Goal: Communication & Community: Answer question/provide support

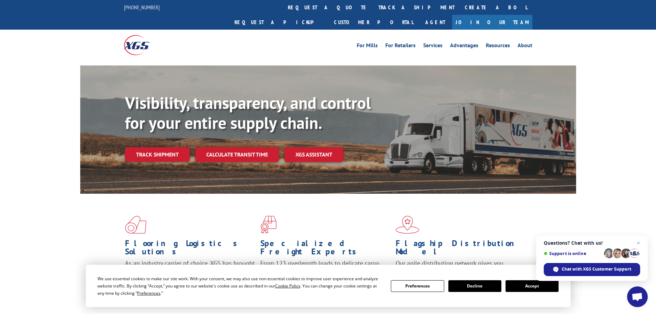
click at [527, 285] on button "Accept" at bounding box center [532, 286] width 53 height 12
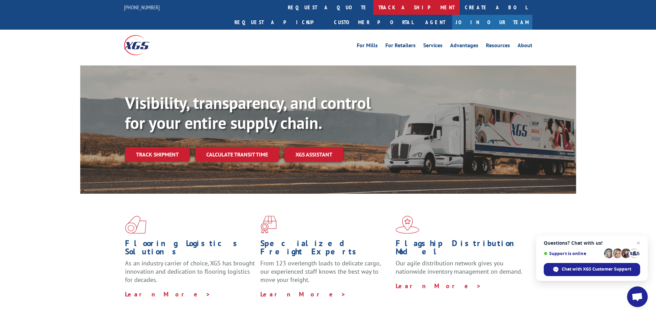
click at [373, 7] on link "track a shipment" at bounding box center [416, 7] width 86 height 15
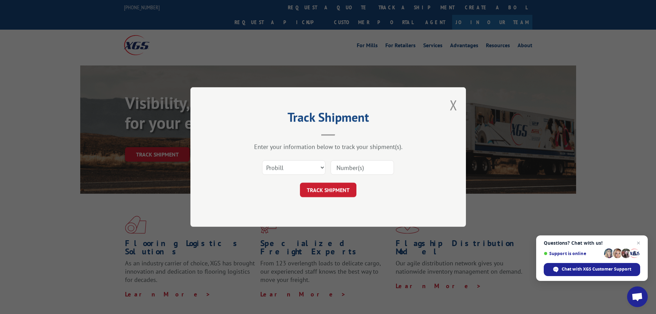
click at [340, 167] on input at bounding box center [362, 167] width 63 height 14
paste input "16920460"
type input "16920460"
click at [336, 189] on button "TRACK SHIPMENT" at bounding box center [328, 190] width 57 height 14
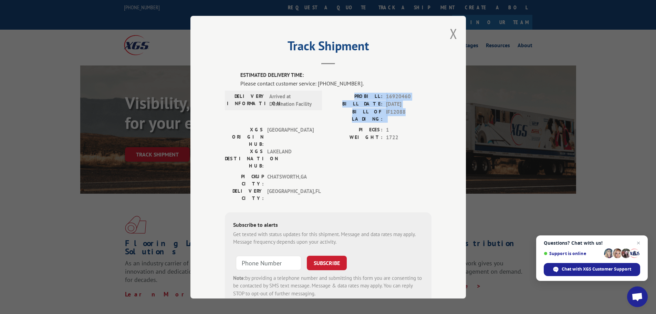
drag, startPoint x: 358, startPoint y: 95, endPoint x: 411, endPoint y: 114, distance: 56.0
click at [411, 114] on div "PROBILL: 16920460 BILL DATE: [DATE] BILL OF LADING: IF12088" at bounding box center [379, 107] width 103 height 30
copy div "PROBILL: 16920460 BILL DATE: [DATE] BILL OF LADING: IF12088"
click at [607, 272] on span "Chat with XGS Customer Support" at bounding box center [597, 269] width 70 height 6
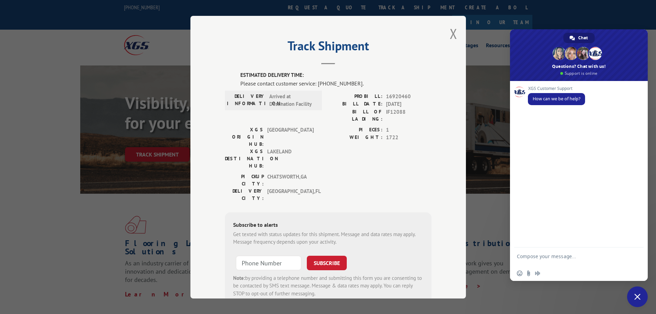
click at [531, 257] on textarea "Compose your message..." at bounding box center [571, 259] width 109 height 12
drag, startPoint x: 531, startPoint y: 256, endPoint x: 521, endPoint y: 256, distance: 9.3
click at [521, 256] on textarea "Compose your message..." at bounding box center [571, 259] width 109 height 12
type textarea "Please have XGSI call [PHONE_NUMBER] Ext. #353 to schedule delivery asap to Hom…"
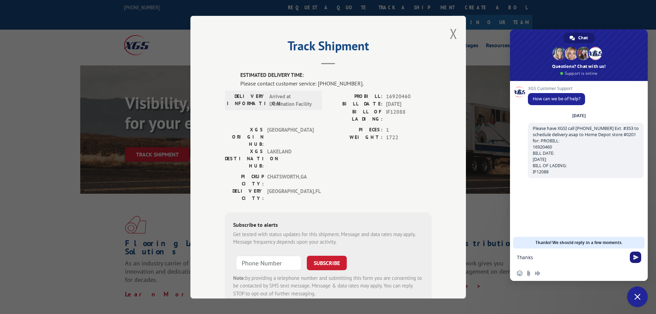
type textarea "Thanks"
click at [637, 259] on span "Send" at bounding box center [636, 257] width 5 height 5
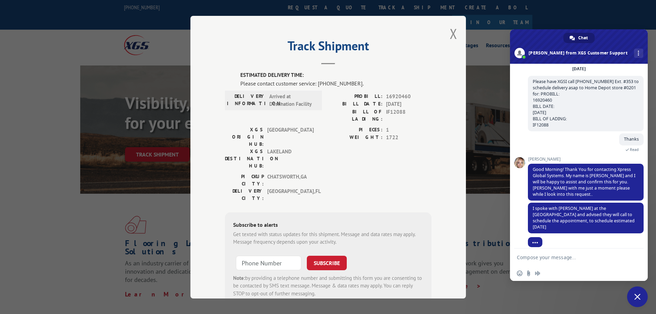
scroll to position [30, 0]
click at [551, 254] on textarea "Compose your message..." at bounding box center [571, 257] width 109 height 6
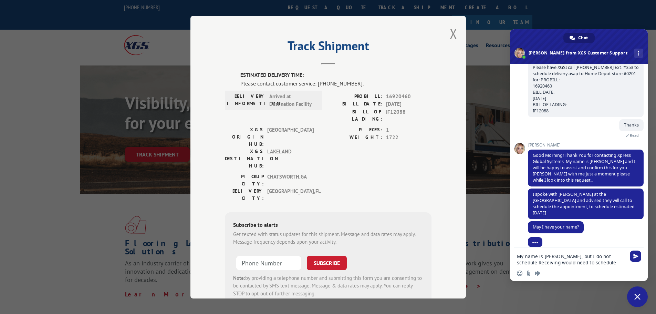
type textarea "My name is [PERSON_NAME], but I do not schedule Receiving would need to schedul…"
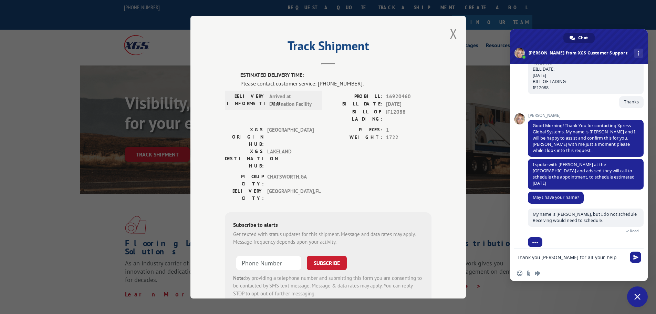
scroll to position [68, 0]
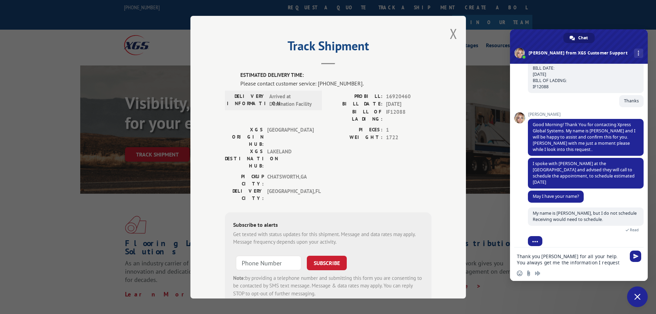
type textarea "Thank you [PERSON_NAME] for all your help. You always get me the information I …"
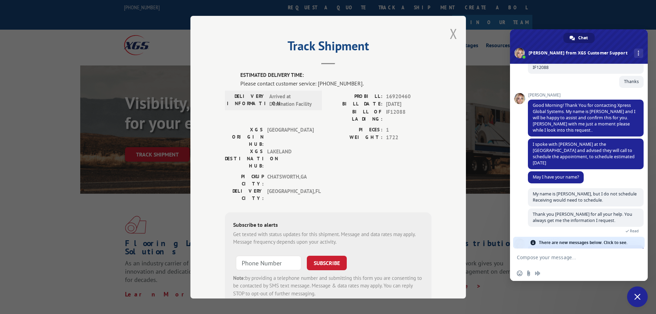
scroll to position [98, 0]
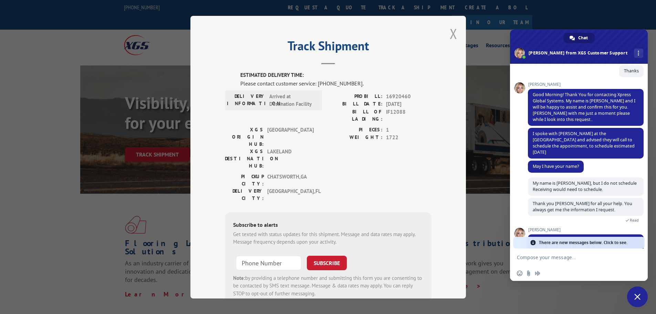
click at [450, 33] on button "Close modal" at bounding box center [454, 33] width 8 height 18
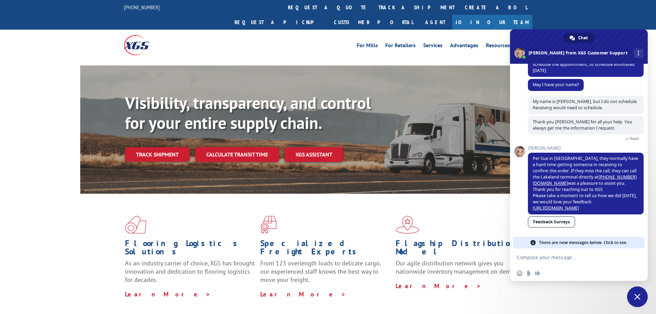
scroll to position [168, 0]
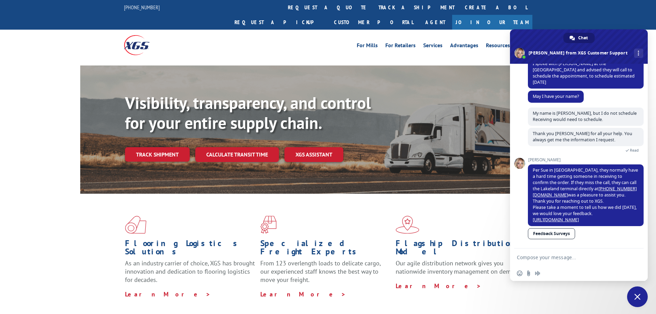
click at [550, 233] on link "Feedback Surveys" at bounding box center [551, 233] width 47 height 11
